Goal: Information Seeking & Learning: Learn about a topic

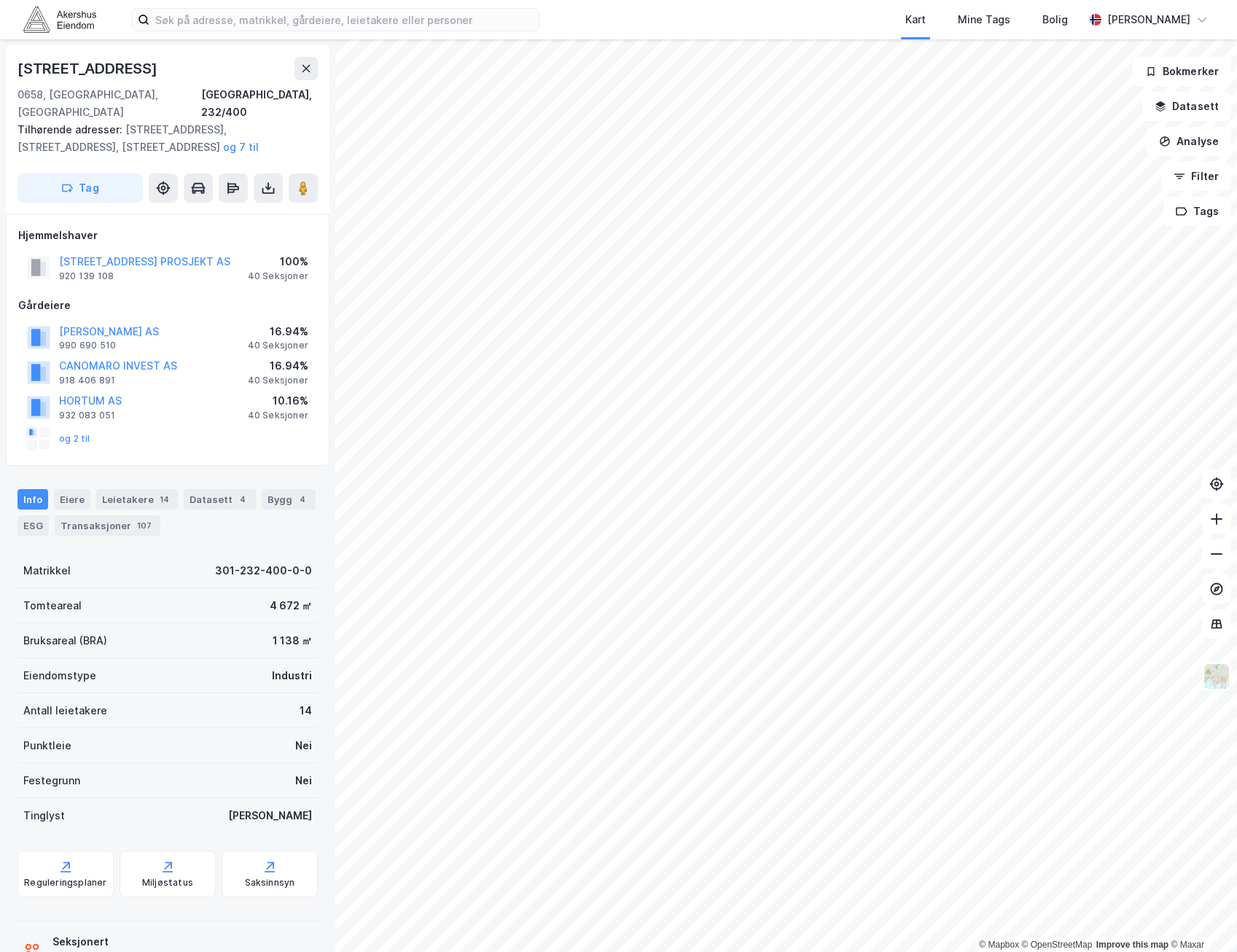
click at [121, 65] on div "[STREET_ADDRESS]" at bounding box center [89, 68] width 143 height 23
click at [0, 0] on button "og 7 til" at bounding box center [0, 0] width 0 height 0
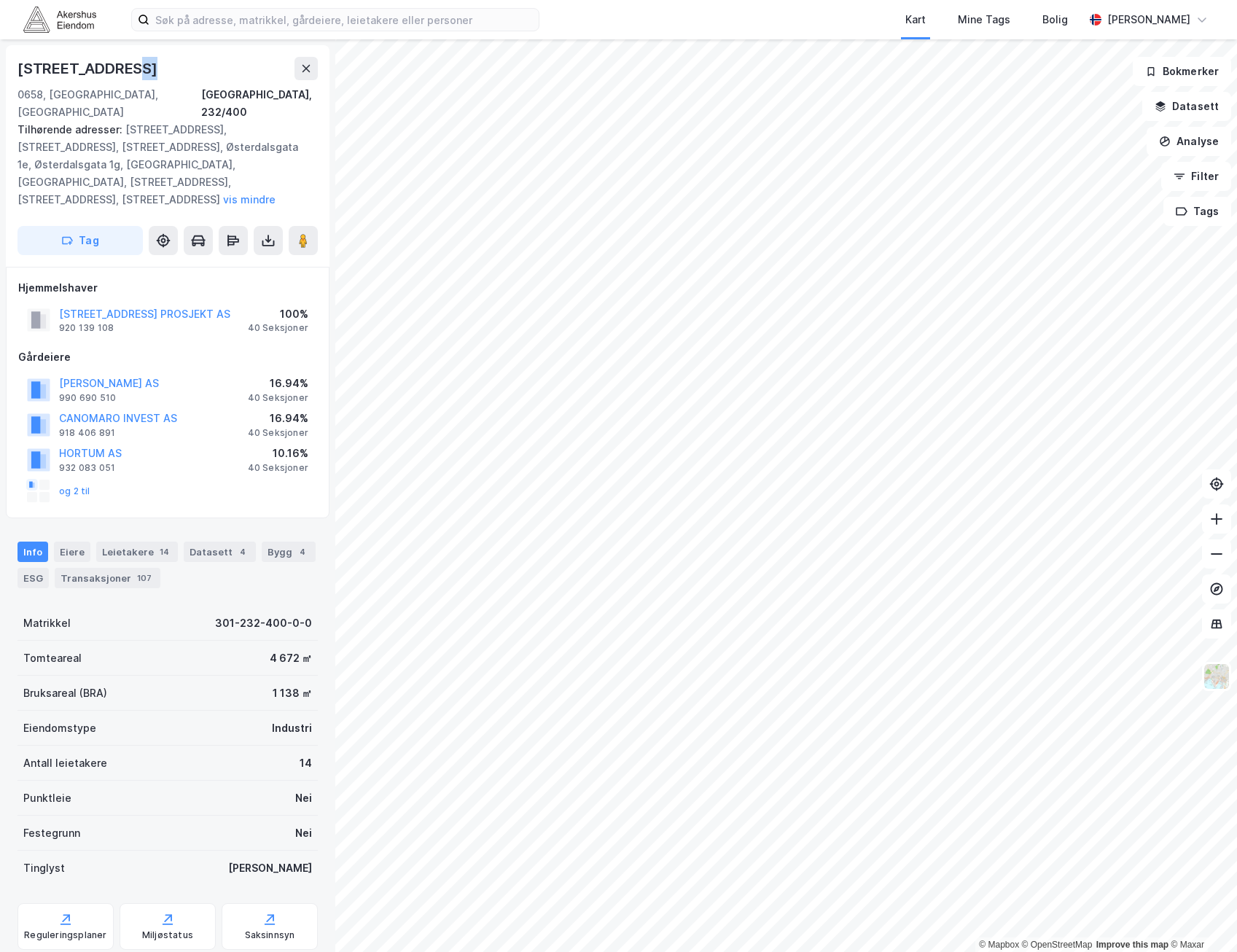
click at [202, 59] on div "[STREET_ADDRESS]" at bounding box center [167, 68] width 300 height 23
click at [180, 303] on div "[STREET_ADDRESS] PROSJEKT AS 920 139 108 100% 40 Seksjoner" at bounding box center [167, 320] width 299 height 35
